Goal: Task Accomplishment & Management: Use online tool/utility

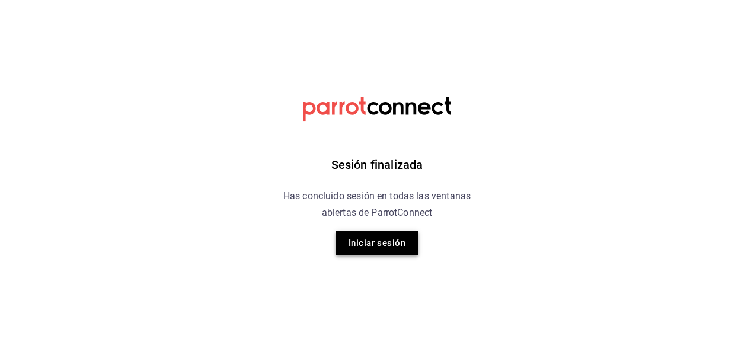
click at [404, 239] on button "Iniciar sesión" at bounding box center [377, 243] width 83 height 25
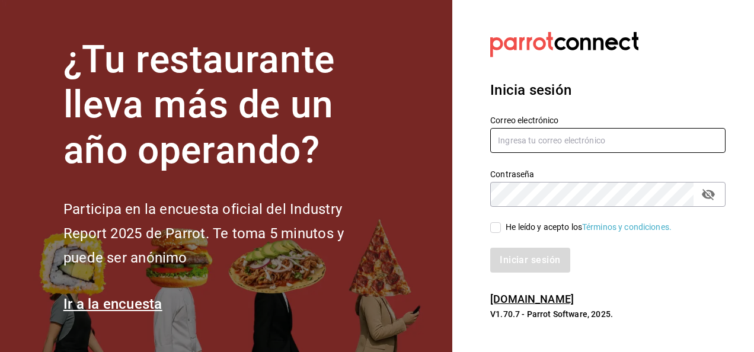
type input "[EMAIL_ADDRESS][DOMAIN_NAME]"
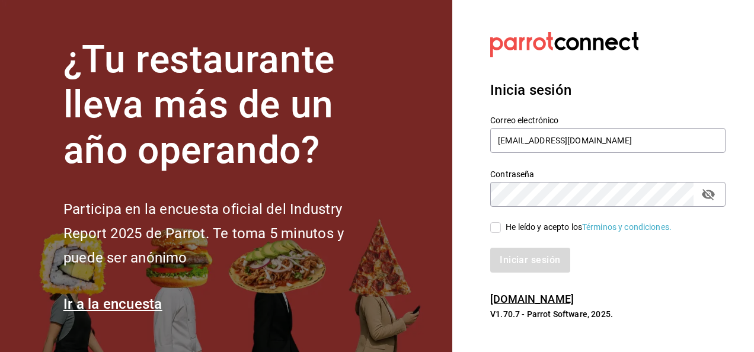
click at [509, 230] on div "He leído y acepto los Términos y condiciones." at bounding box center [589, 227] width 166 height 12
click at [501, 230] on input "He leído y acepto los Términos y condiciones." at bounding box center [495, 227] width 11 height 11
checkbox input "true"
click at [510, 254] on button "Iniciar sesión" at bounding box center [530, 260] width 81 height 25
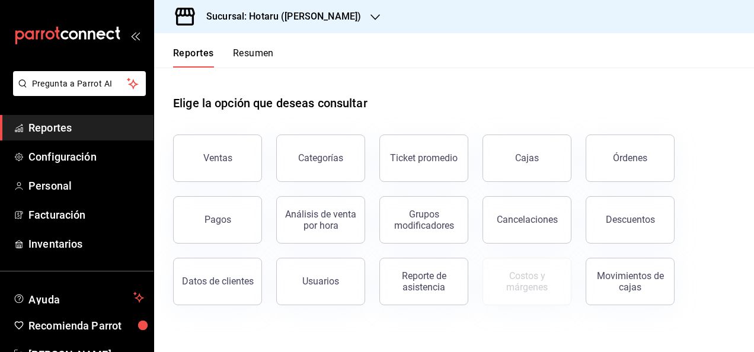
click at [255, 5] on div "Sucursal: Hotaru (Valle)" at bounding box center [274, 16] width 221 height 33
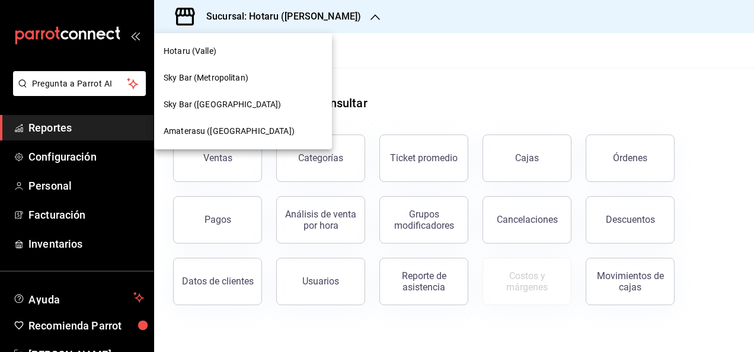
click at [238, 127] on span "Amaterasu (Metropolitan)" at bounding box center [229, 131] width 131 height 12
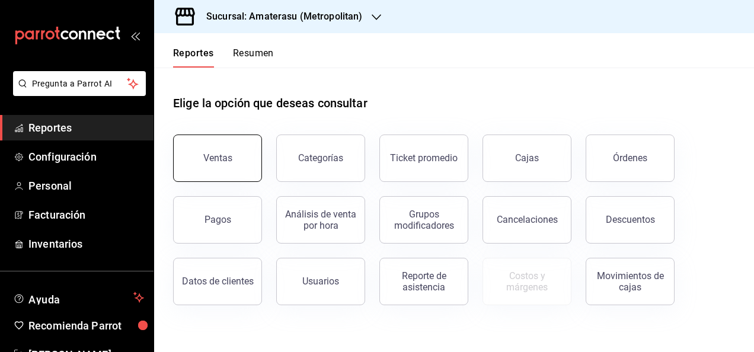
click at [212, 169] on button "Ventas" at bounding box center [217, 158] width 89 height 47
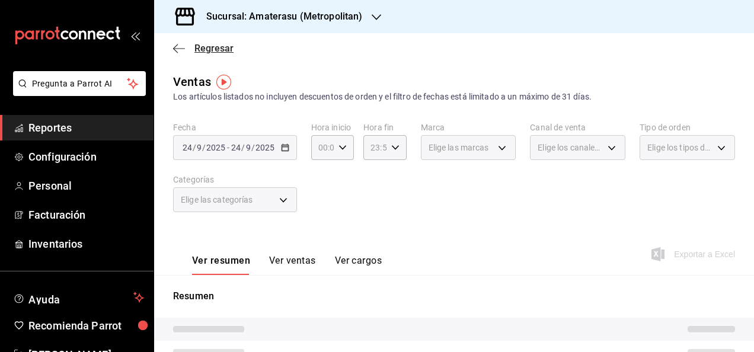
click at [207, 52] on span "Regresar" at bounding box center [213, 48] width 39 height 11
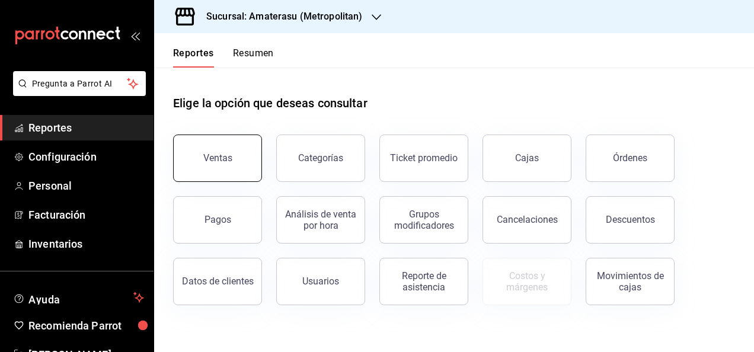
click at [257, 158] on button "Ventas" at bounding box center [217, 158] width 89 height 47
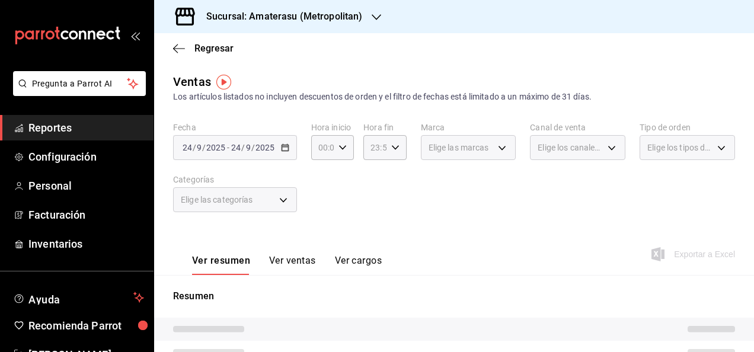
click at [286, 152] on div "2025-09-24 24 / 9 / 2025 - 2025-09-24 24 / 9 / 2025" at bounding box center [235, 147] width 124 height 25
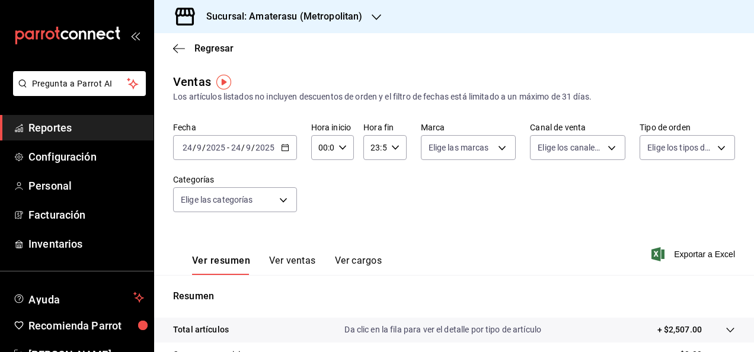
click at [286, 152] on div "2025-09-24 24 / 9 / 2025 - 2025-09-24 24 / 9 / 2025" at bounding box center [235, 147] width 124 height 25
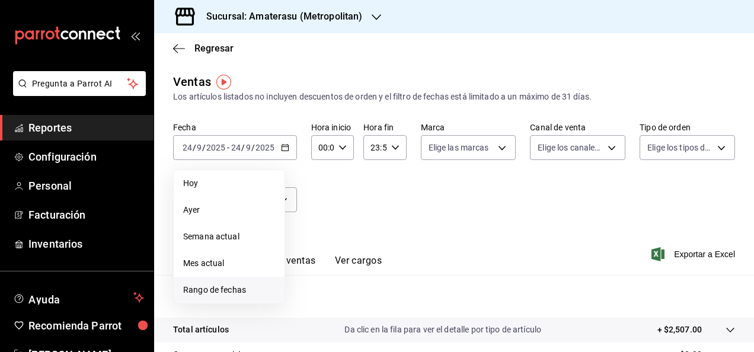
click at [239, 294] on span "Rango de fechas" at bounding box center [229, 290] width 92 height 12
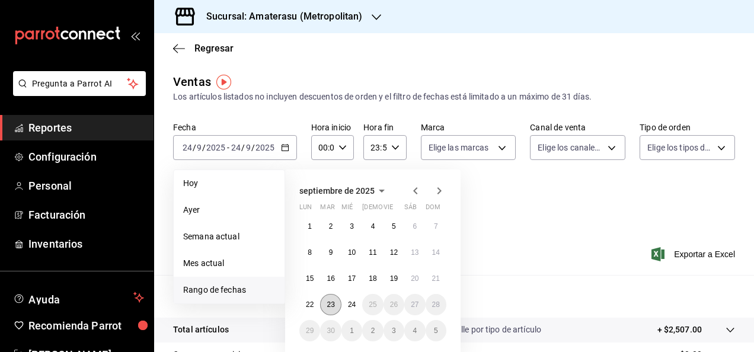
click at [338, 301] on button "23" at bounding box center [330, 304] width 21 height 21
click at [353, 302] on abbr "24" at bounding box center [352, 305] width 8 height 8
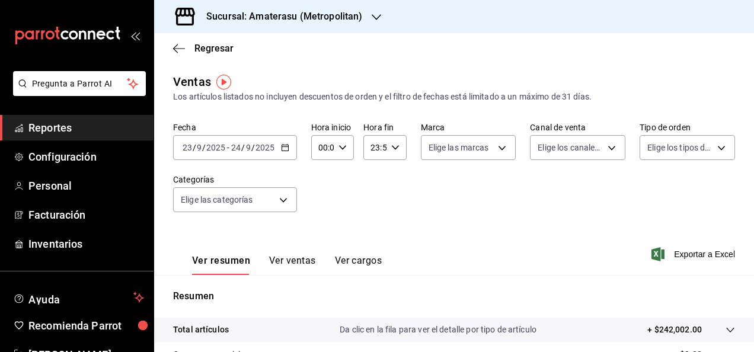
click at [345, 160] on div "Fecha 2025-09-23 23 / 9 / 2025 - 2025-09-24 24 / 9 / 2025 Hora inicio 00:00 Hor…" at bounding box center [454, 174] width 562 height 104
click at [345, 154] on div "00:00 Hora inicio" at bounding box center [332, 147] width 43 height 25
click at [320, 221] on span "05" at bounding box center [321, 225] width 2 height 9
type input "05:00"
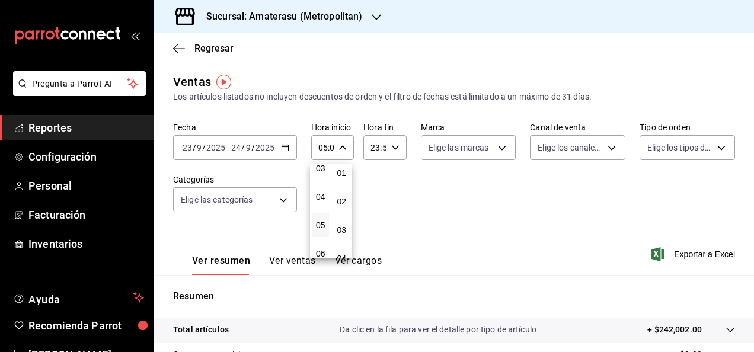
click at [452, 235] on div at bounding box center [377, 176] width 754 height 352
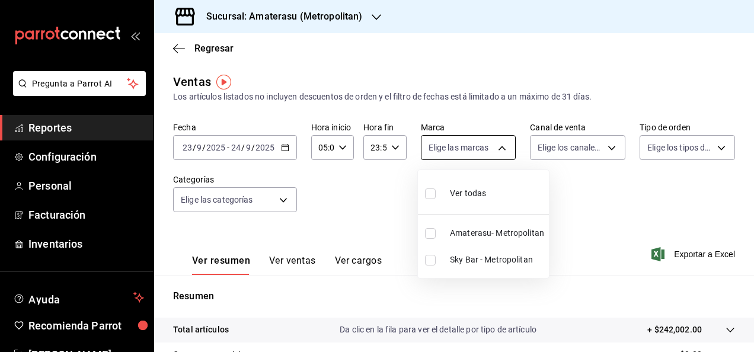
click at [500, 149] on body "Pregunta a Parrot AI Reportes Configuración Personal Facturación Inventarios Ay…" at bounding box center [377, 176] width 754 height 352
click at [477, 261] on span "Sky Bar - Metropolitan" at bounding box center [497, 260] width 94 height 12
type input "f3afaab8-8c3d-4e49-a299-af9bdf6027b2"
checkbox input "true"
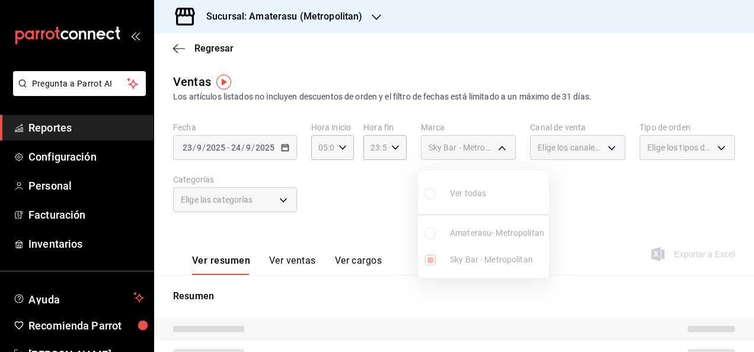
click at [562, 238] on div at bounding box center [377, 176] width 754 height 352
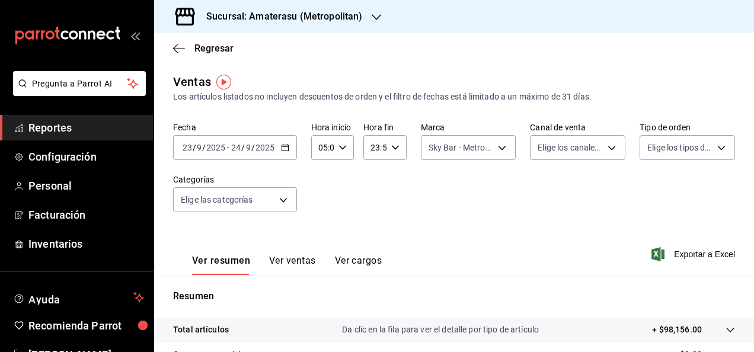
click at [562, 238] on div at bounding box center [377, 176] width 754 height 352
click at [695, 260] on span "Exportar a Excel" at bounding box center [694, 254] width 81 height 14
